Goal: Transaction & Acquisition: Purchase product/service

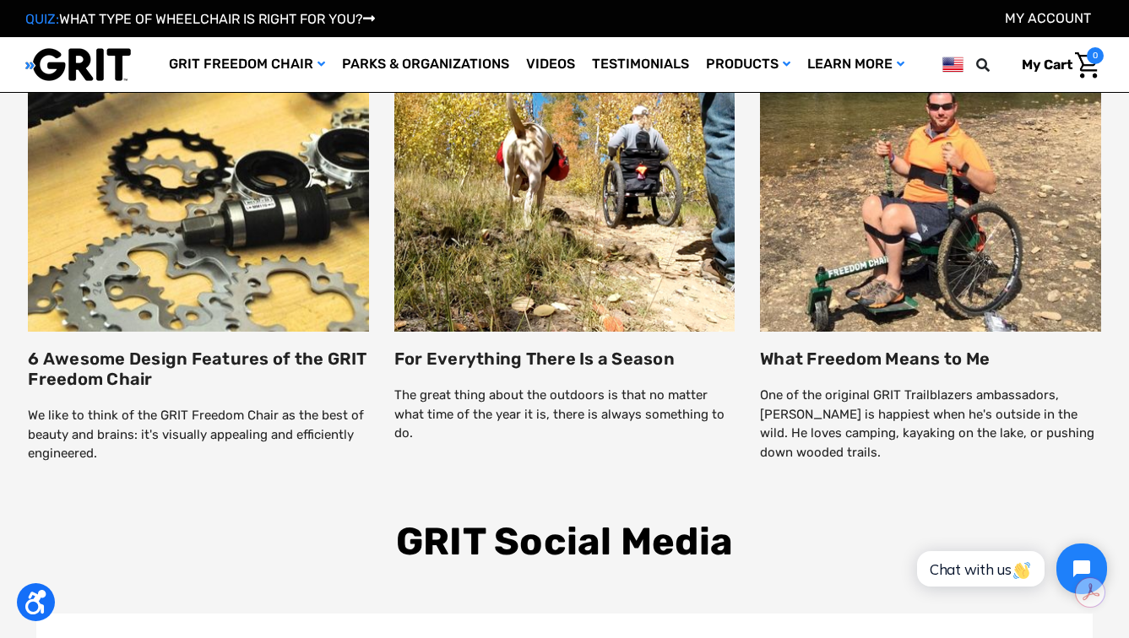
scroll to position [2513, 0]
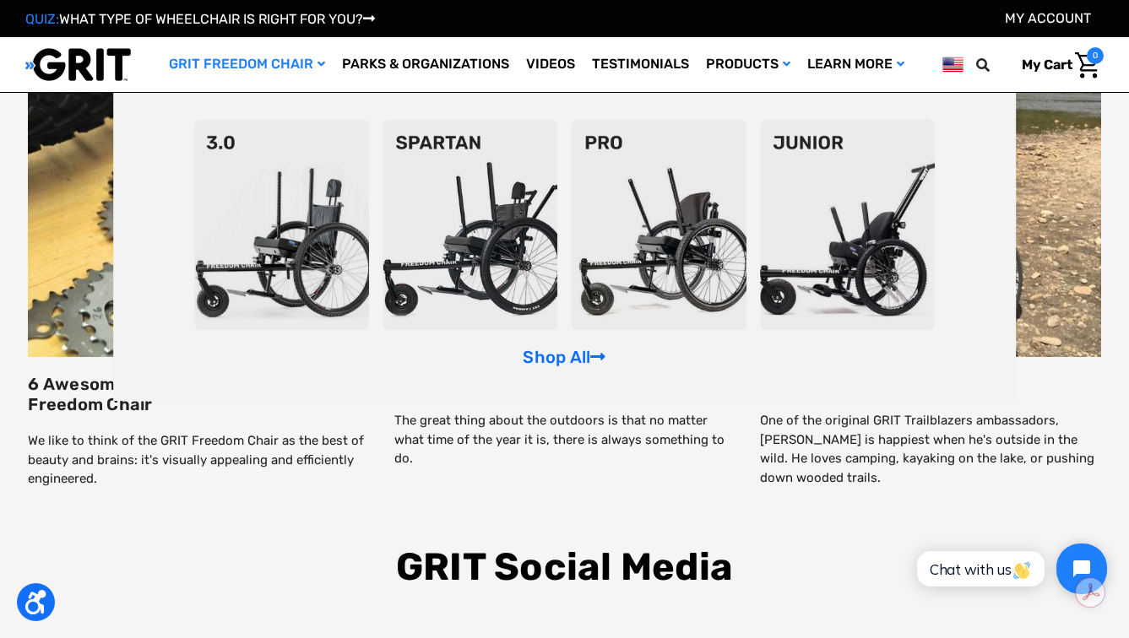
click at [307, 186] on img at bounding box center [281, 225] width 175 height 210
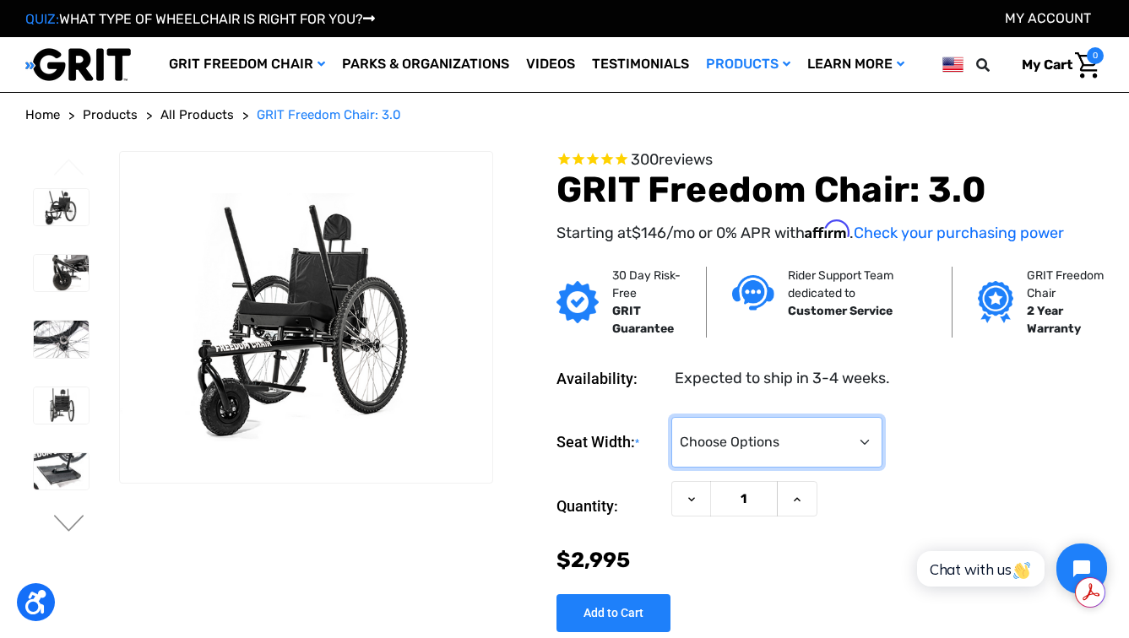
click at [757, 436] on select "Choose Options 16" 18" 20"" at bounding box center [776, 442] width 211 height 51
click at [671, 417] on select "Choose Options 16" 18" 20"" at bounding box center [776, 442] width 211 height 51
click at [50, 275] on img at bounding box center [61, 273] width 55 height 36
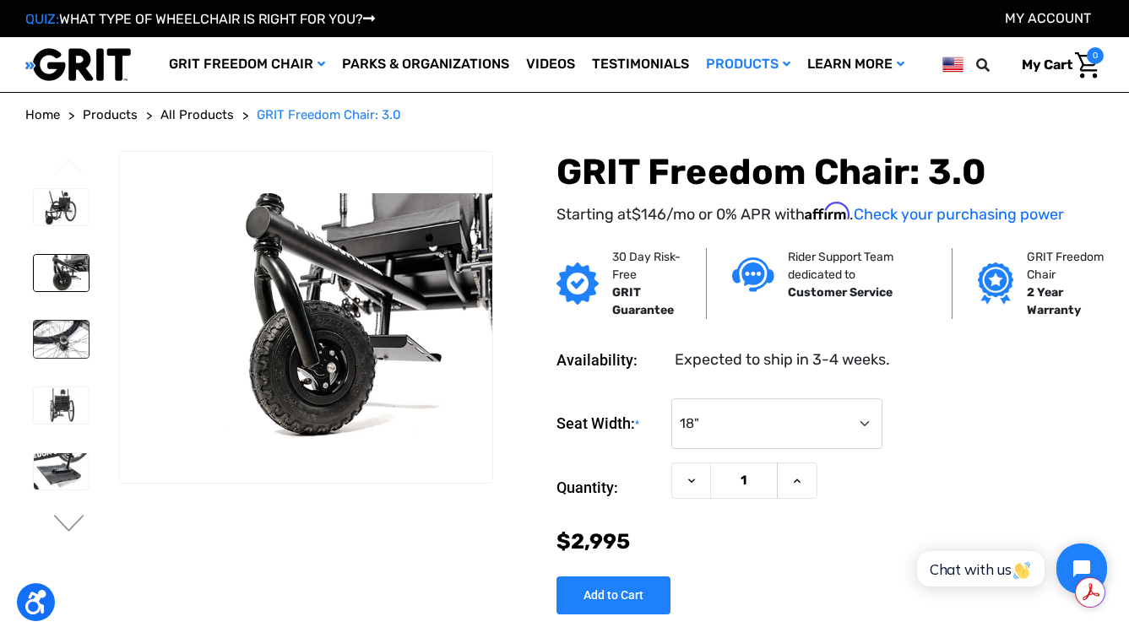
click at [62, 335] on img at bounding box center [61, 339] width 55 height 36
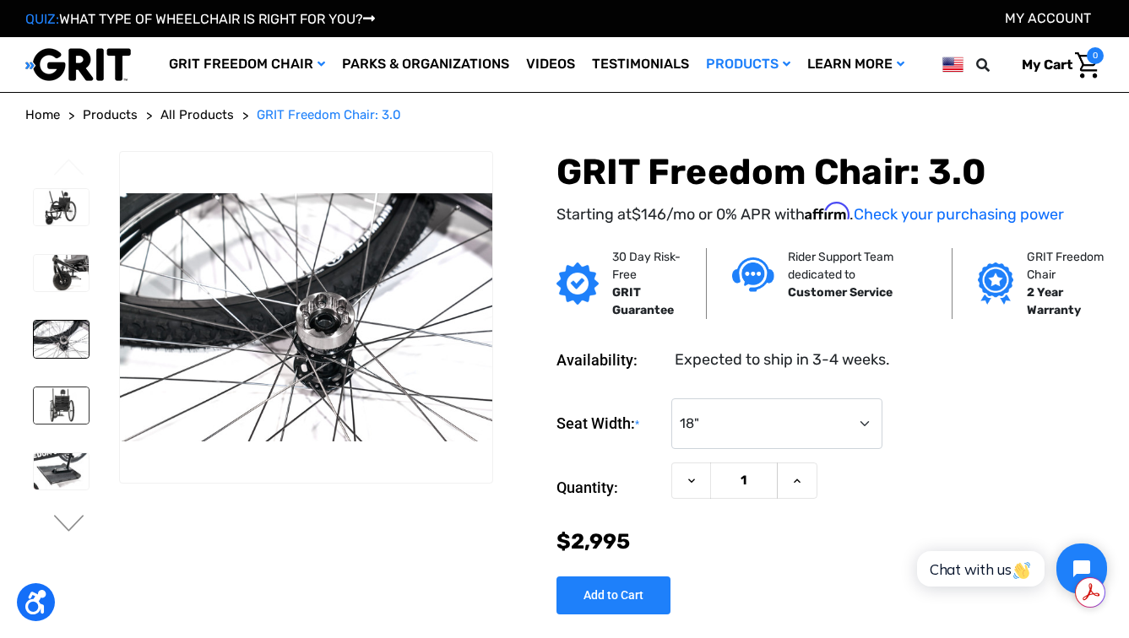
click at [76, 390] on img at bounding box center [61, 406] width 55 height 36
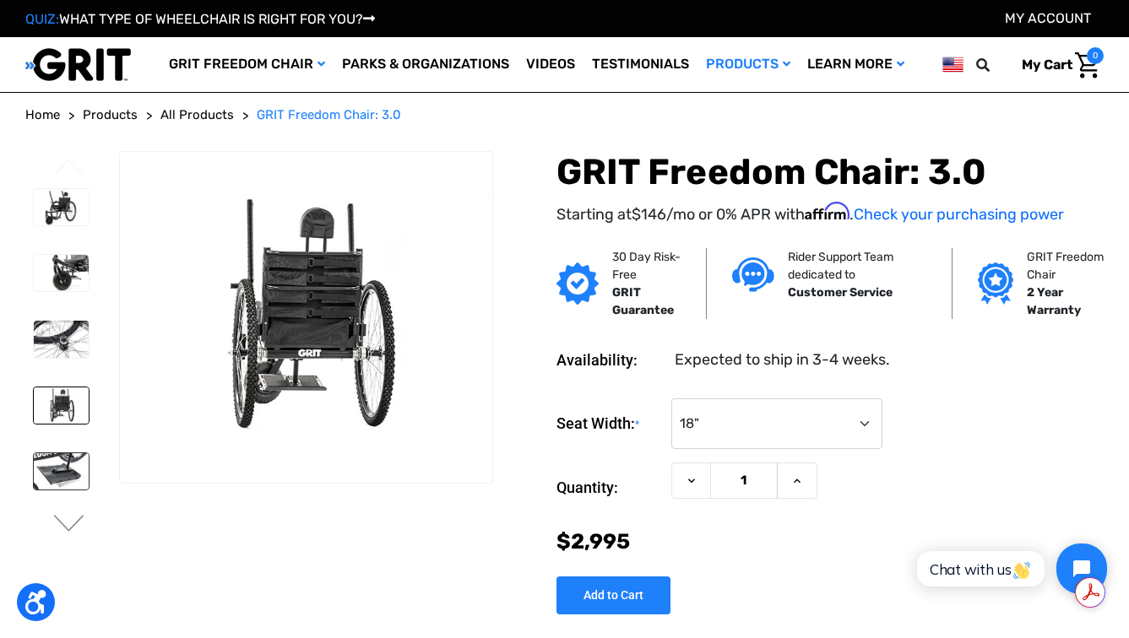
click at [68, 458] on img at bounding box center [61, 471] width 55 height 36
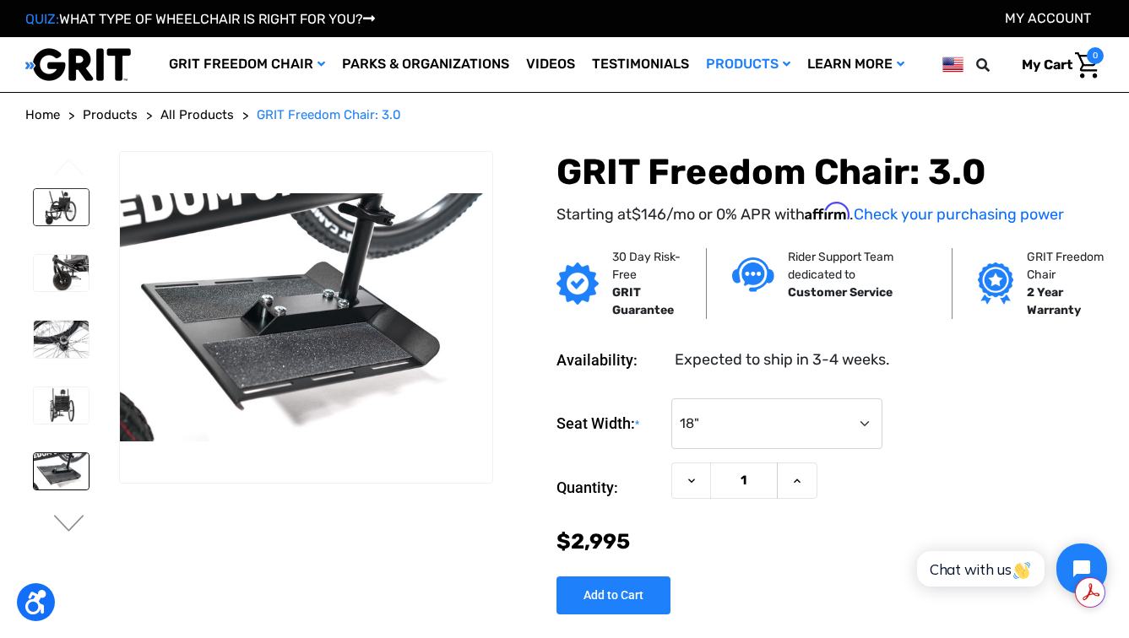
click at [55, 198] on img at bounding box center [61, 207] width 55 height 36
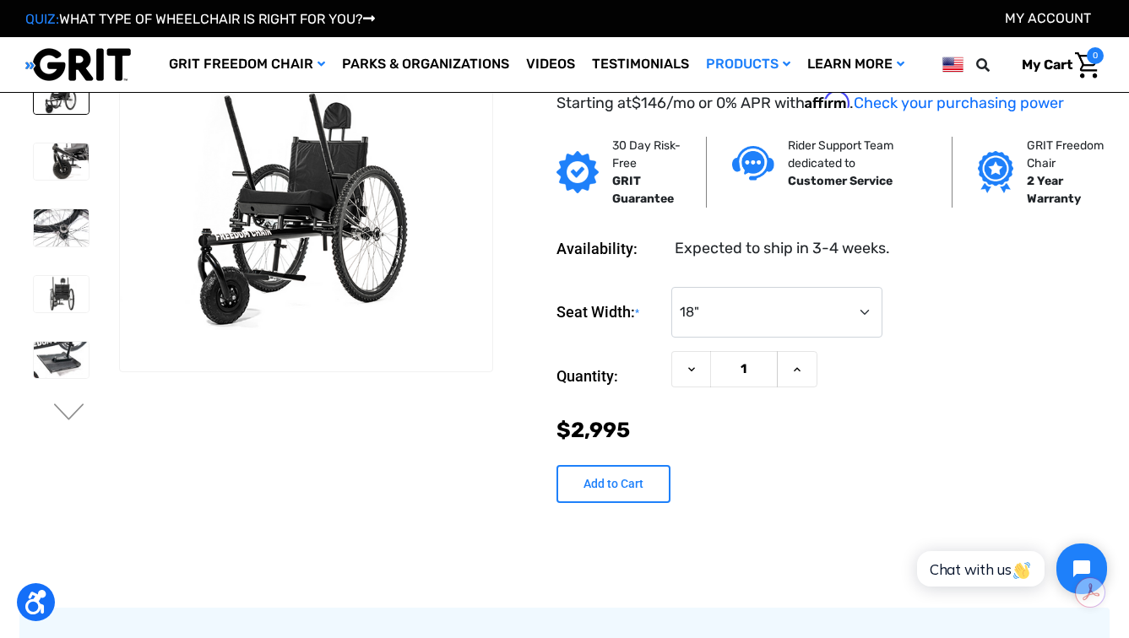
scroll to position [25, 0]
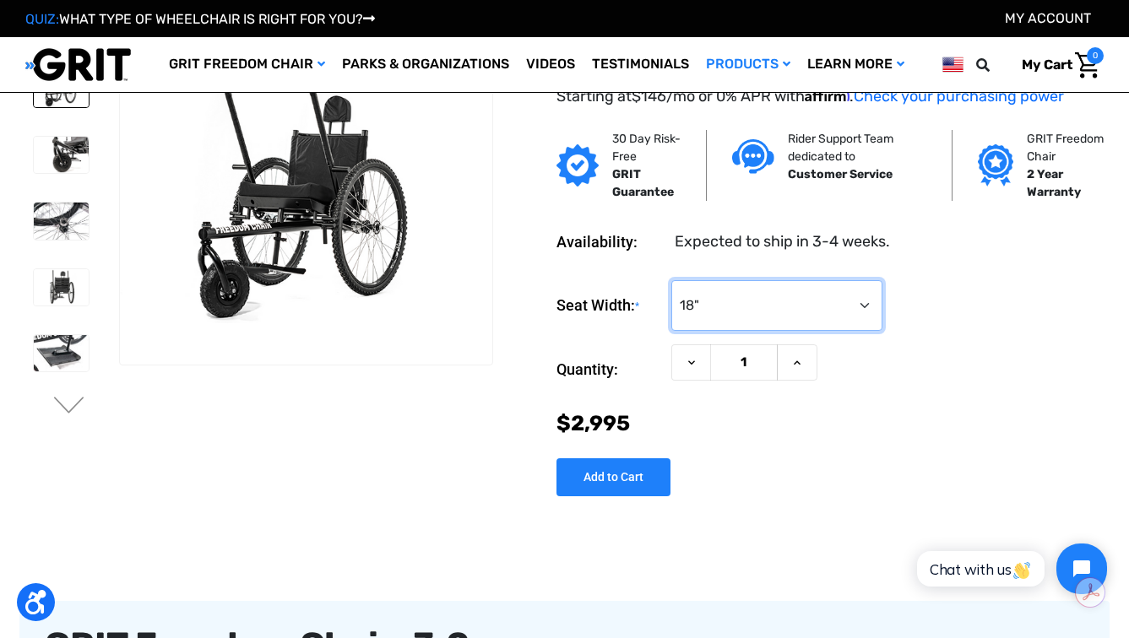
click at [848, 297] on select "Choose Options 16" 18" 20"" at bounding box center [776, 305] width 211 height 51
select select "326"
click at [671, 280] on select "Choose Options 16" 18" 20"" at bounding box center [776, 305] width 211 height 51
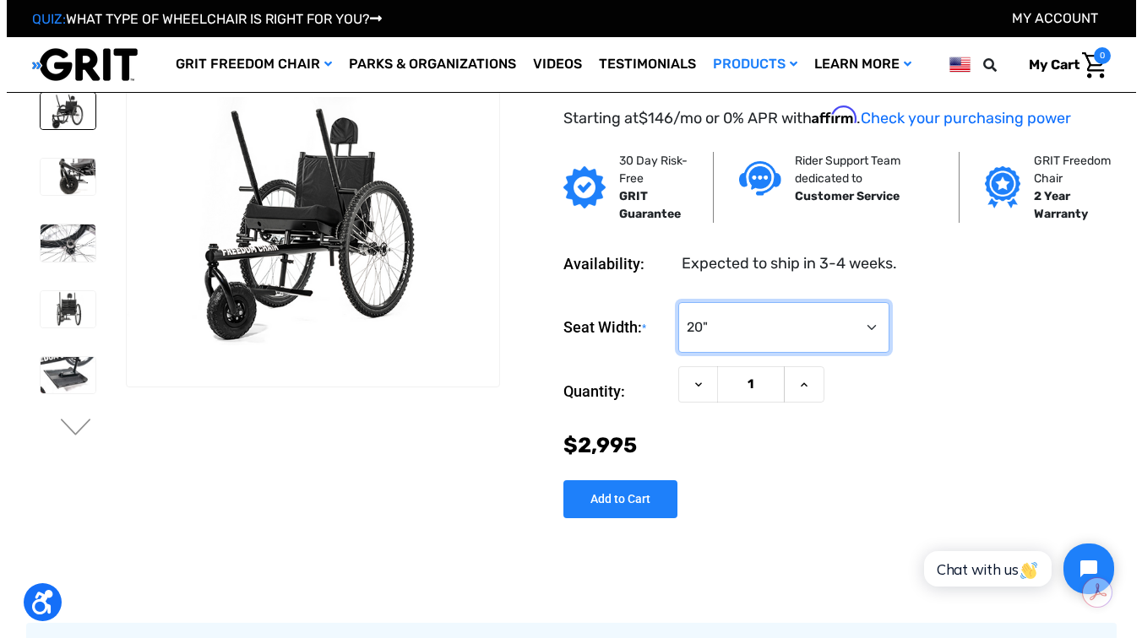
scroll to position [0, 0]
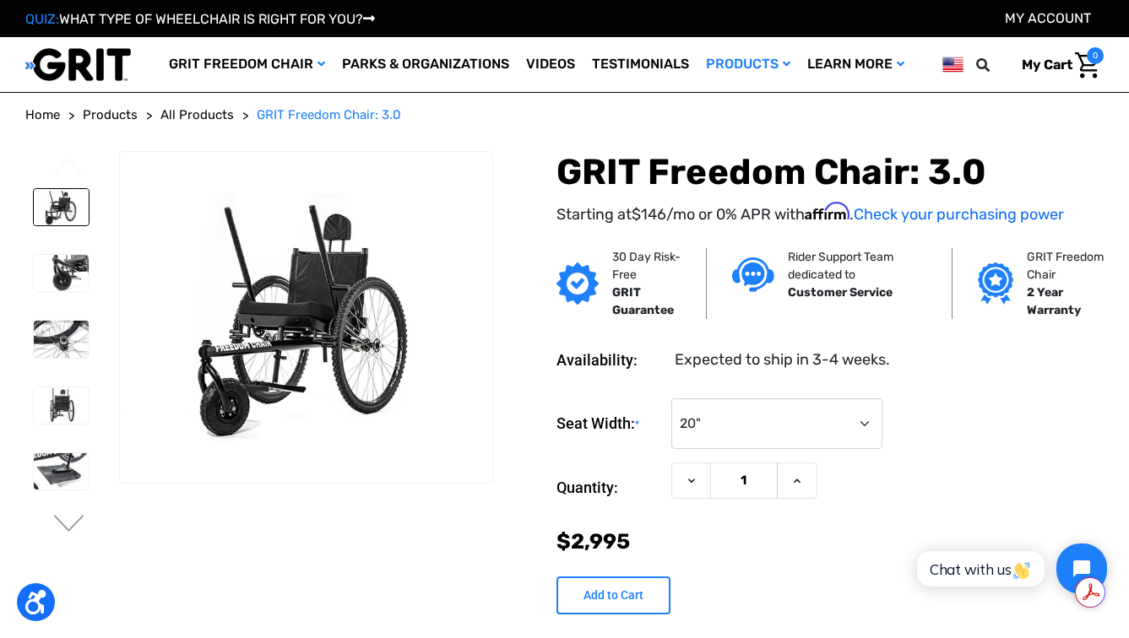
click at [629, 605] on input "Add to Cart" at bounding box center [613, 596] width 114 height 38
type input "Add to Cart"
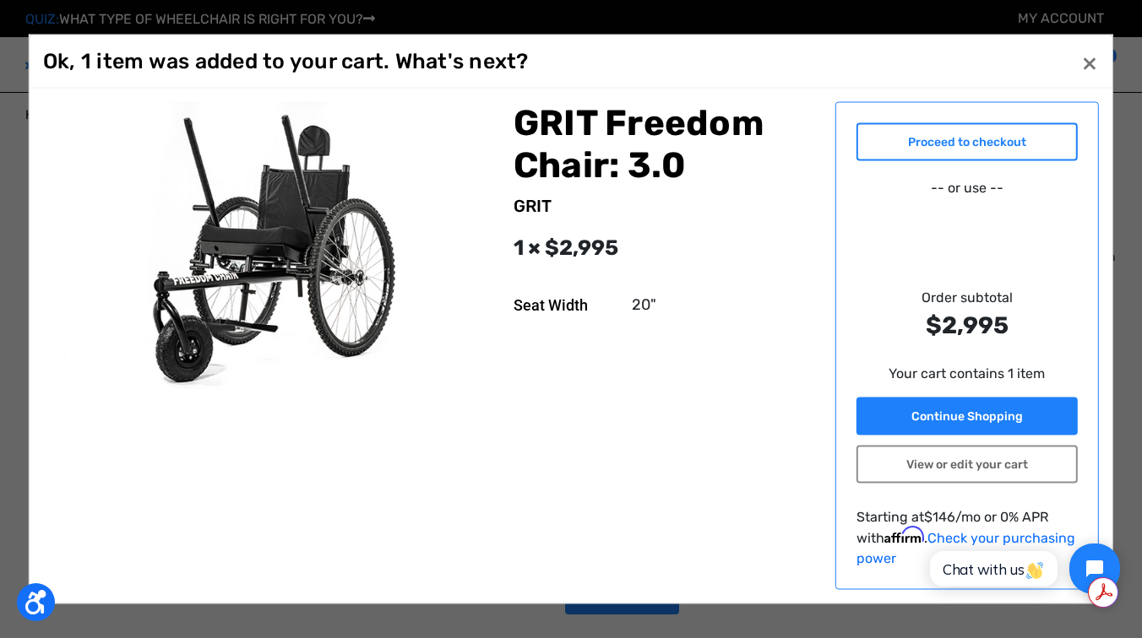
click at [960, 156] on link "Proceed to checkout" at bounding box center [967, 142] width 222 height 38
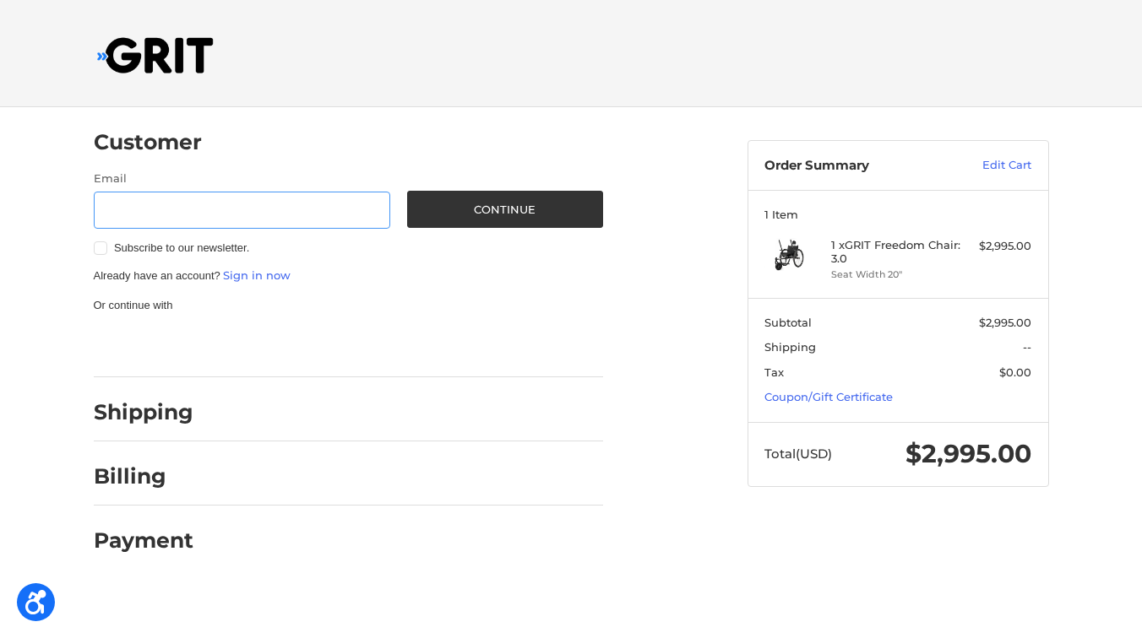
click at [232, 220] on input "Email" at bounding box center [242, 211] width 297 height 38
type input "clinecarter@gmail.com"
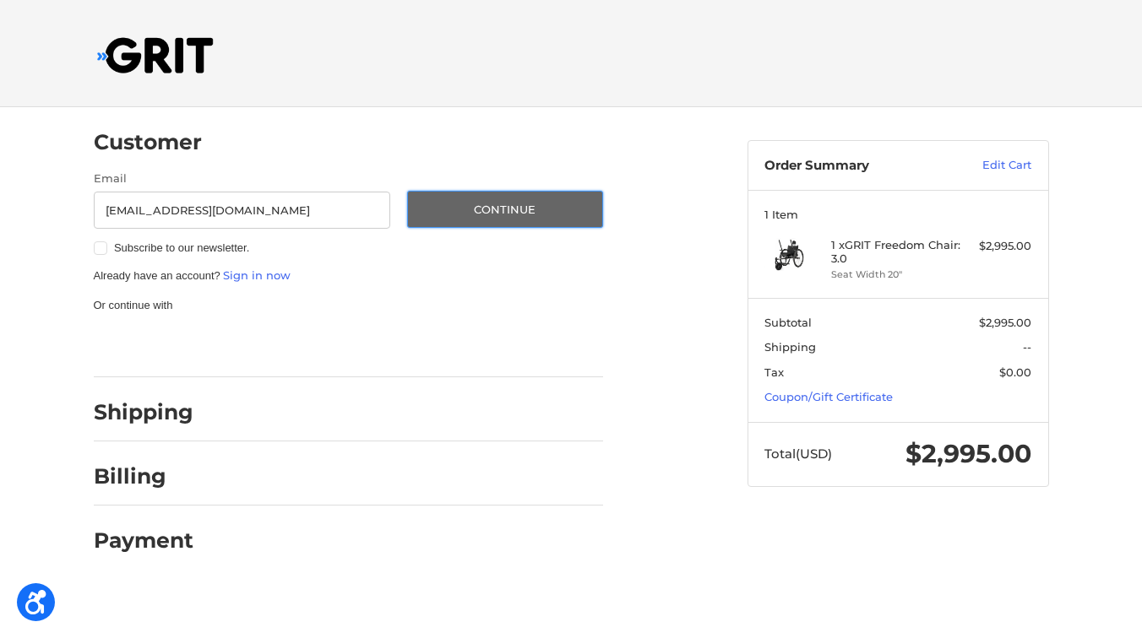
click at [471, 203] on button "Continue" at bounding box center [505, 209] width 196 height 37
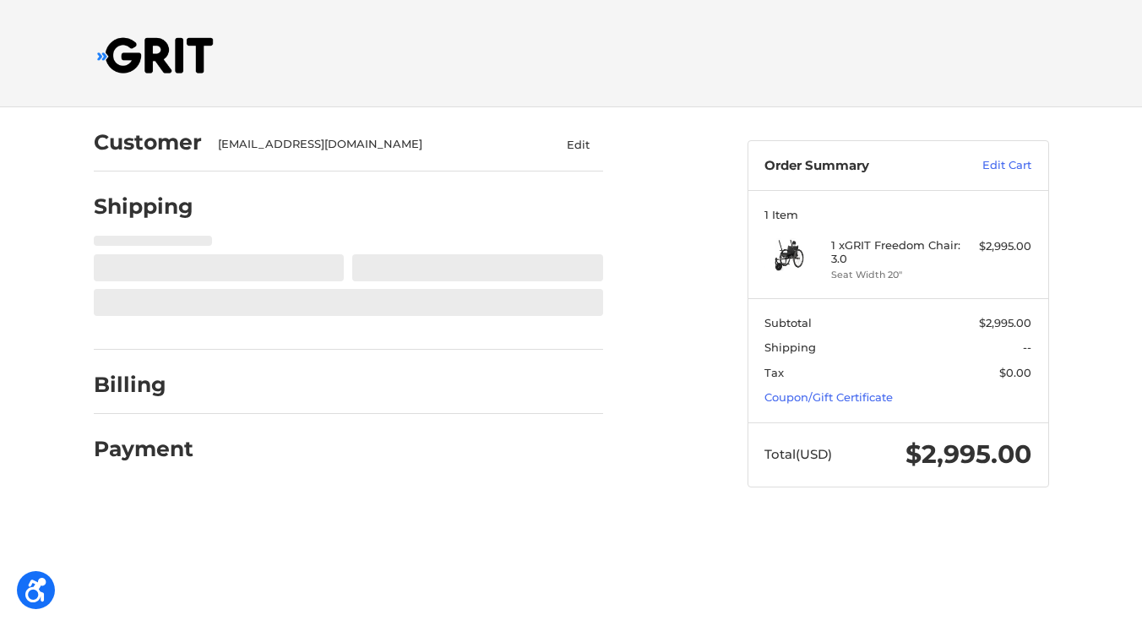
select select "US"
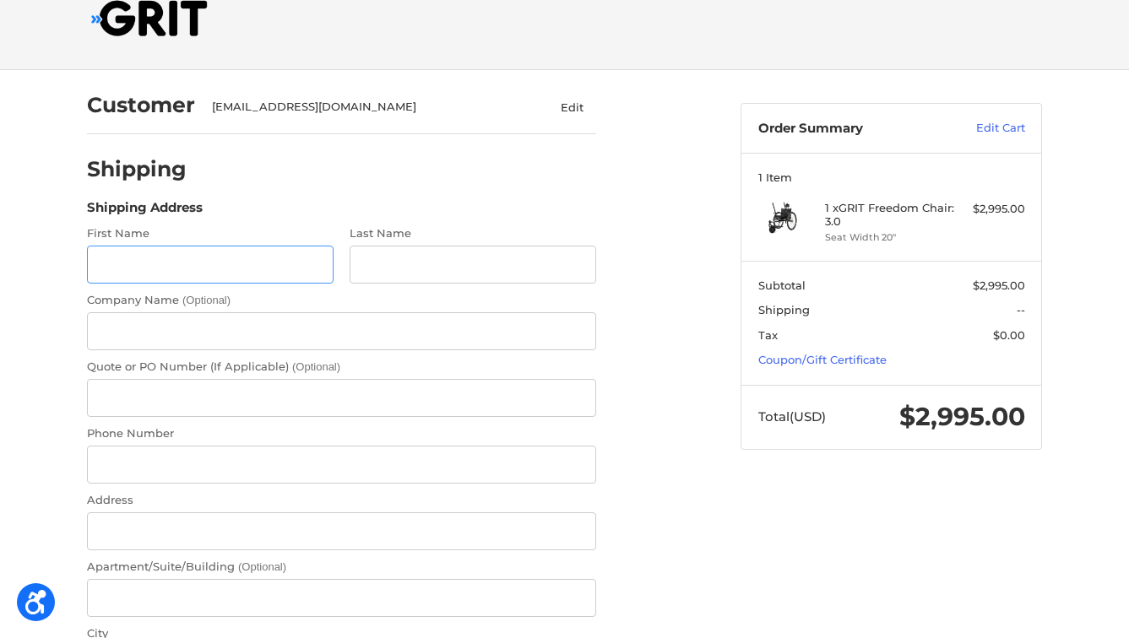
scroll to position [44, 0]
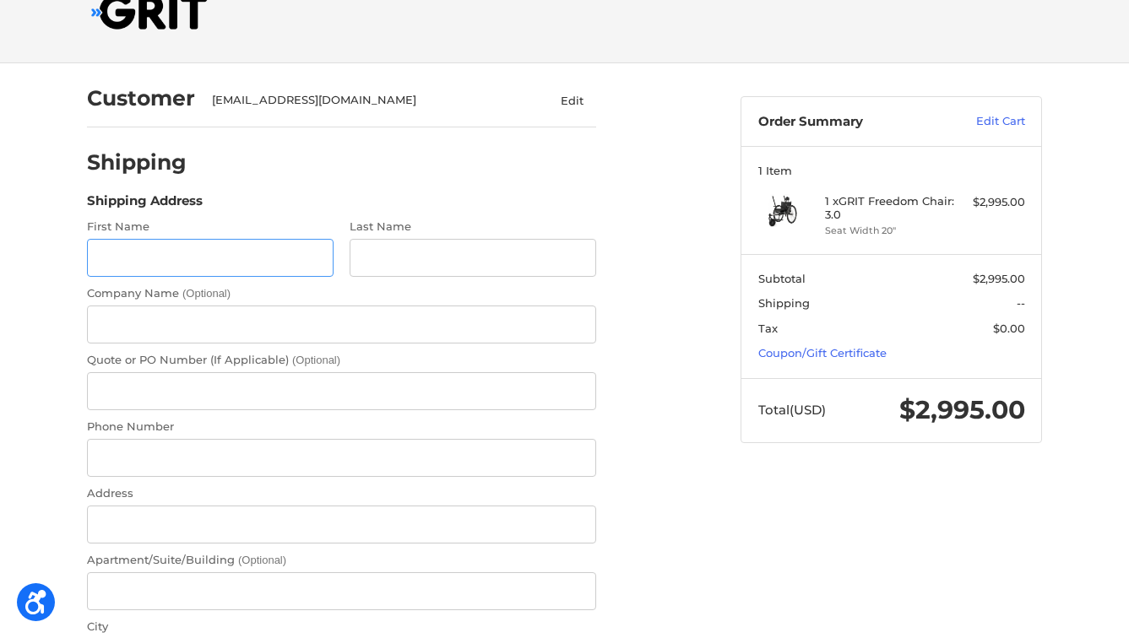
click at [274, 274] on input "First Name" at bounding box center [210, 258] width 247 height 38
type input "Carter"
type input "Cline"
type input "3304179098"
type input "753 Delverne Ave SW"
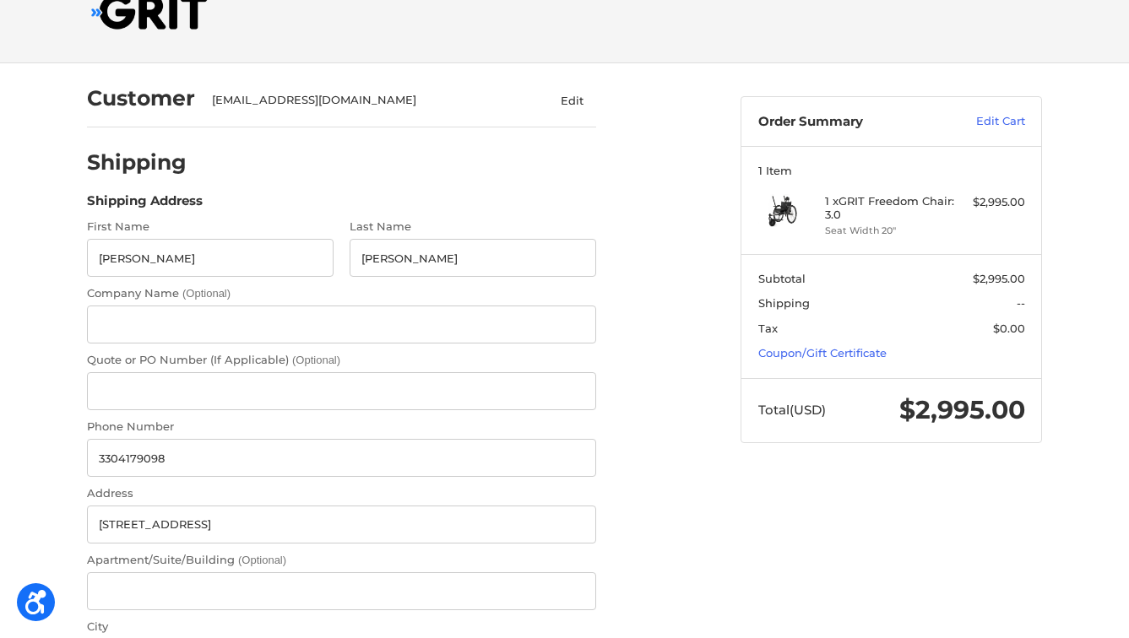
type input "Canton"
select select "OH"
type input "44710"
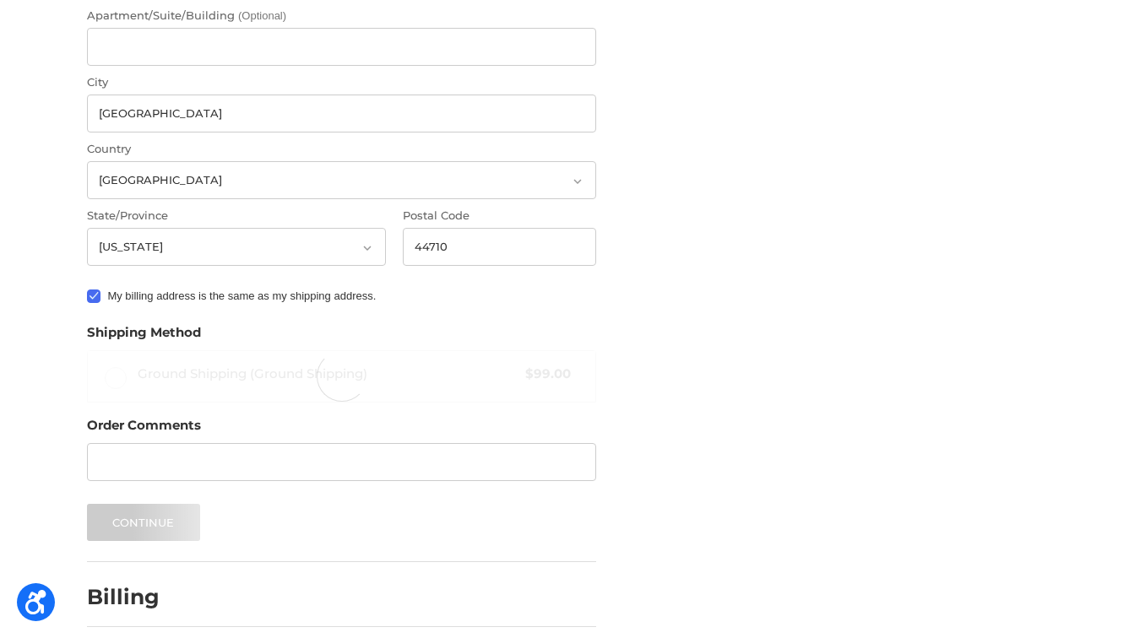
scroll to position [607, 0]
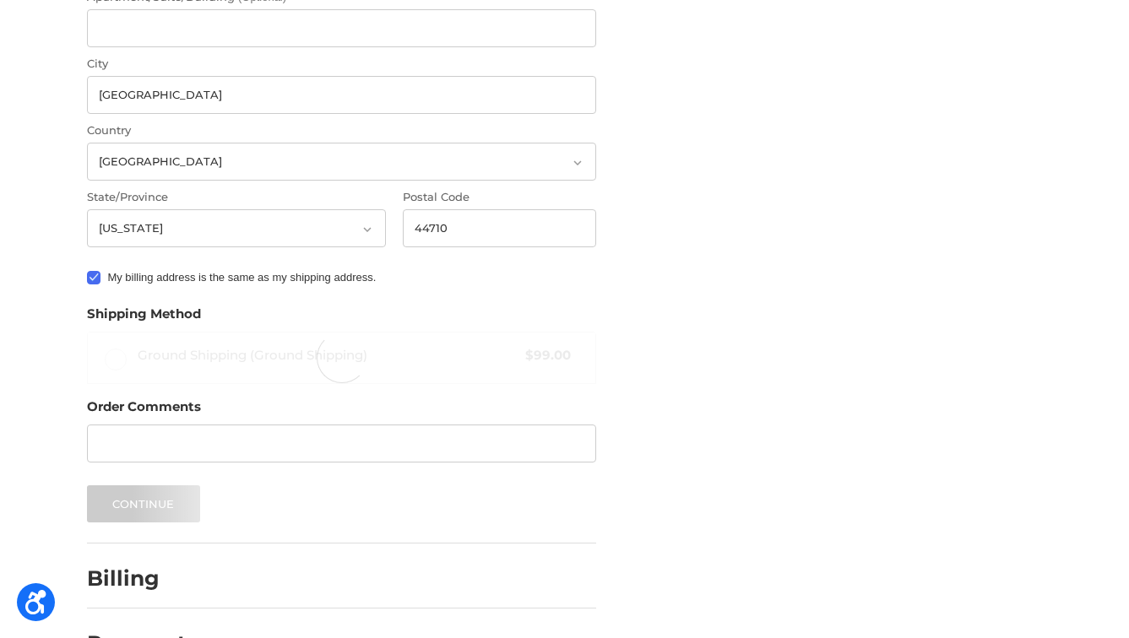
radio input "true"
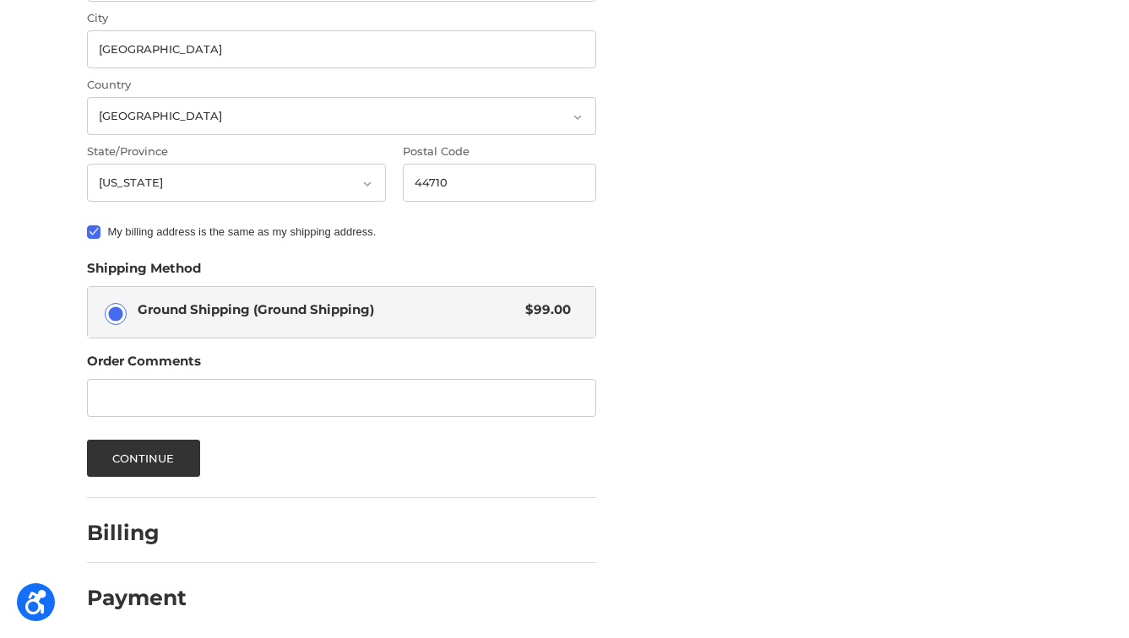
scroll to position [657, 0]
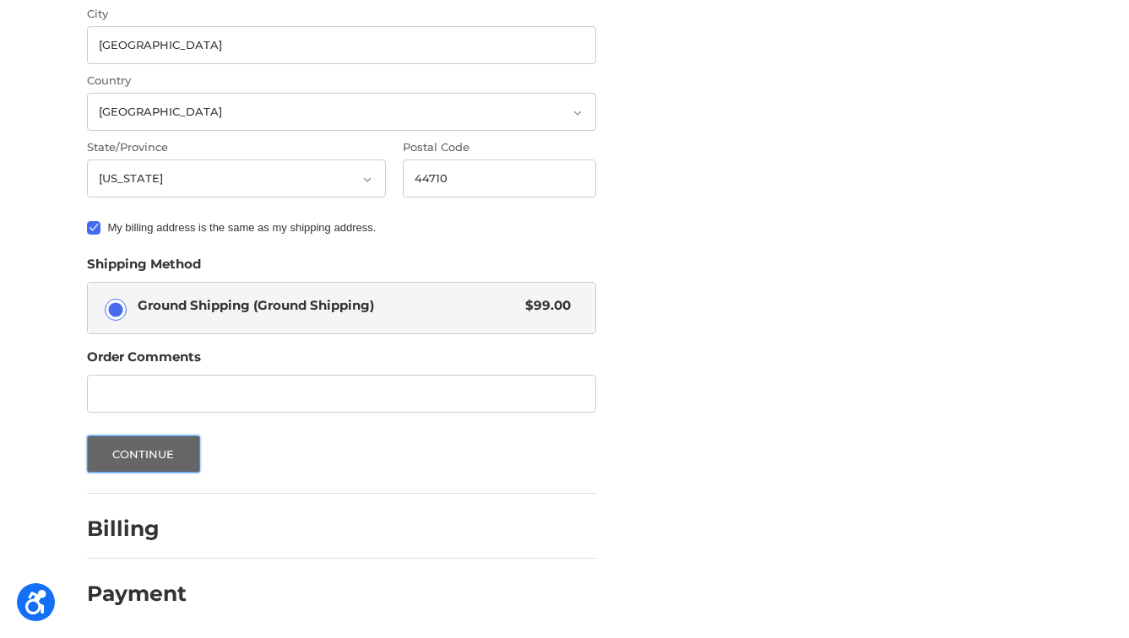
click at [151, 458] on button "Continue" at bounding box center [143, 454] width 113 height 37
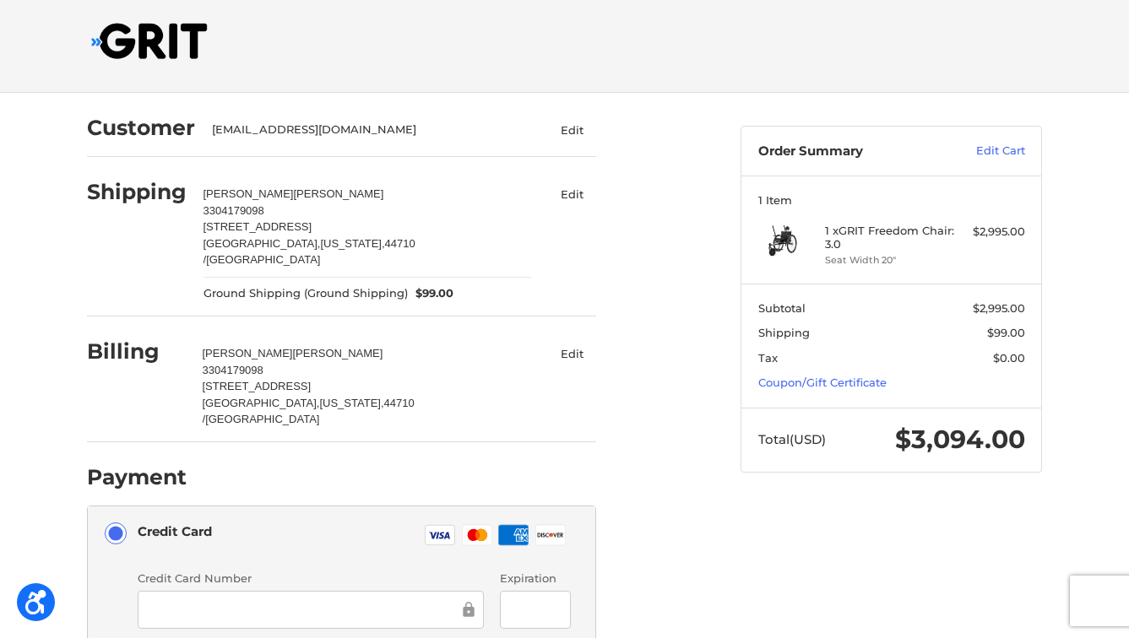
scroll to position [13, 0]
